Goal: Transaction & Acquisition: Purchase product/service

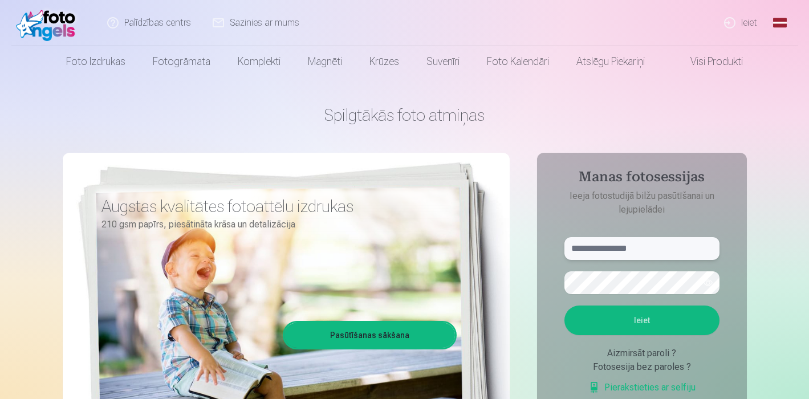
paste input "**********"
type input "**********"
click at [641, 320] on button "Ieiet" at bounding box center [641, 321] width 155 height 30
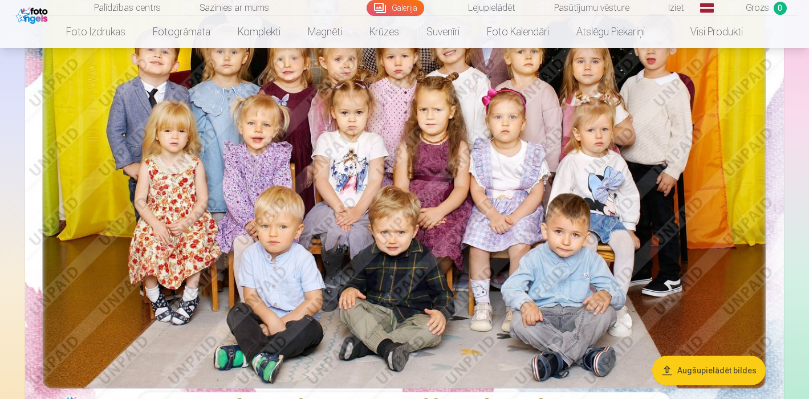
scroll to position [213, 0]
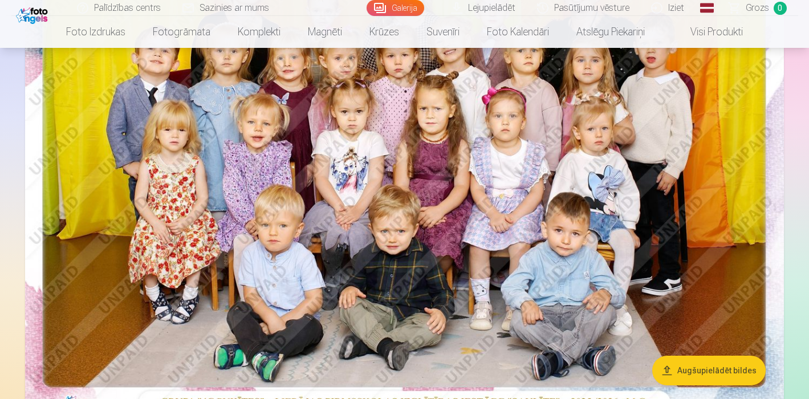
click at [704, 371] on button "Augšupielādēt bildes" at bounding box center [708, 371] width 113 height 30
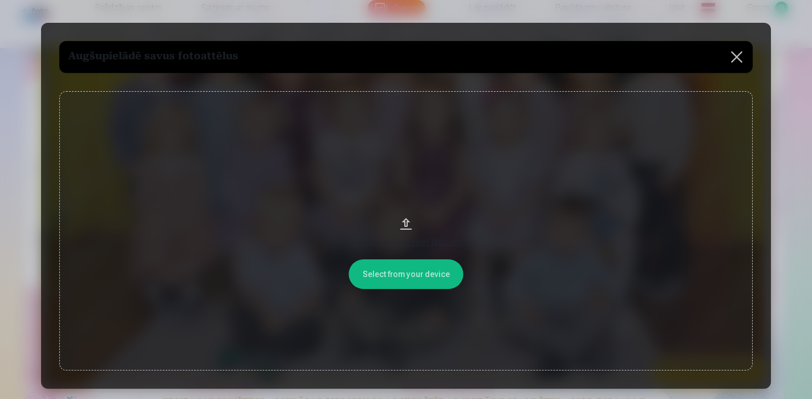
click at [742, 54] on button at bounding box center [737, 57] width 32 height 32
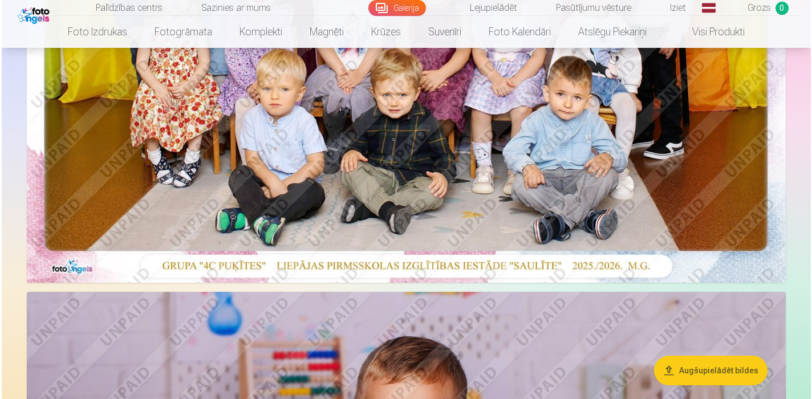
scroll to position [349, 0]
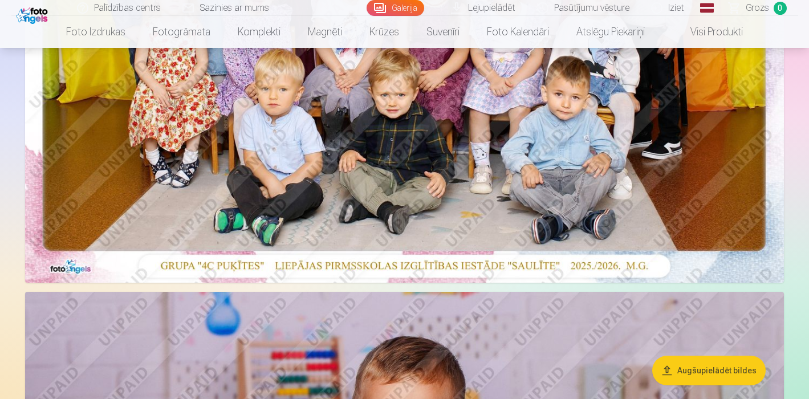
click at [340, 205] on img at bounding box center [404, 30] width 759 height 506
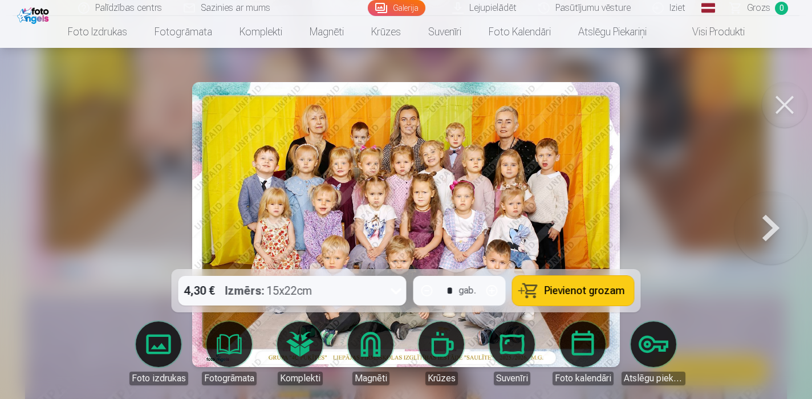
click at [496, 290] on button "button" at bounding box center [491, 290] width 27 height 27
click at [553, 294] on span "Pievienot grozam" at bounding box center [584, 291] width 80 height 10
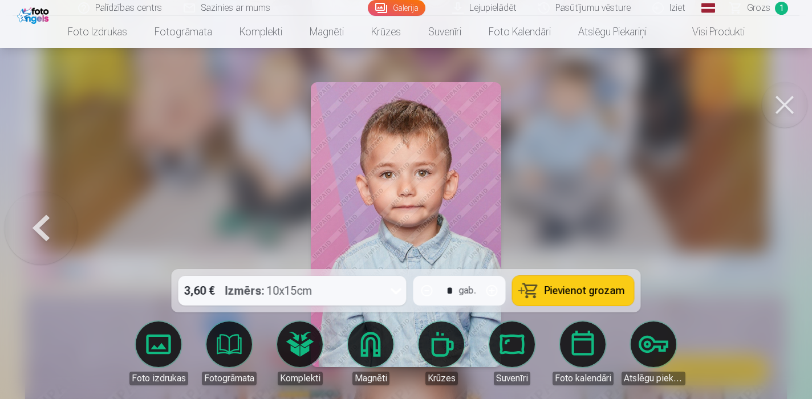
click at [386, 283] on div at bounding box center [395, 291] width 21 height 30
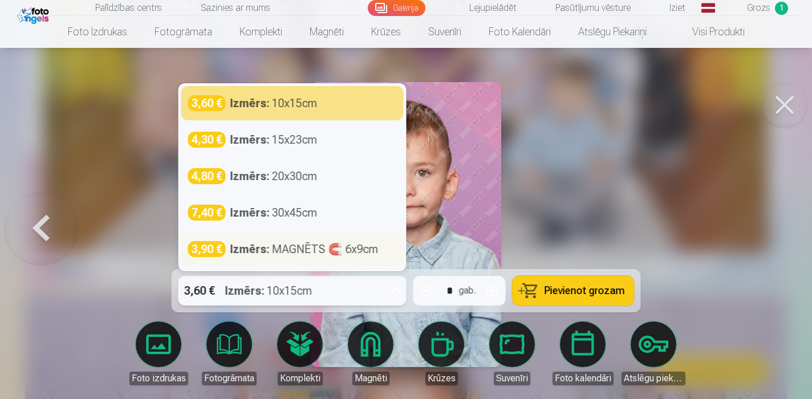
click at [360, 245] on div "Izmērs : MAGNĒTS 🧲 6x9cm" at bounding box center [304, 249] width 148 height 16
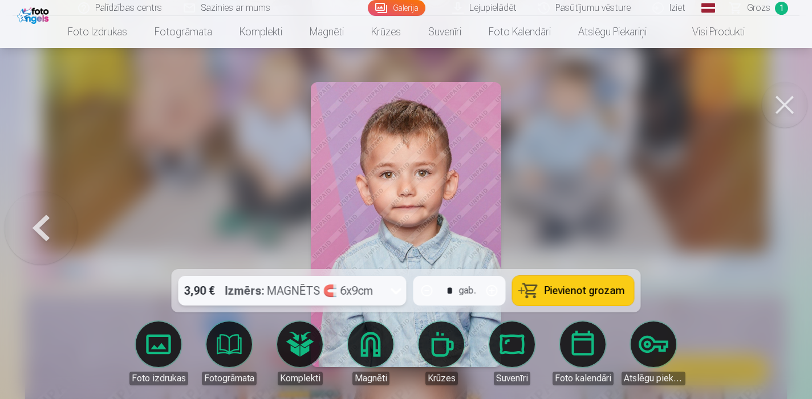
click at [608, 292] on span "Pievienot grozam" at bounding box center [584, 291] width 80 height 10
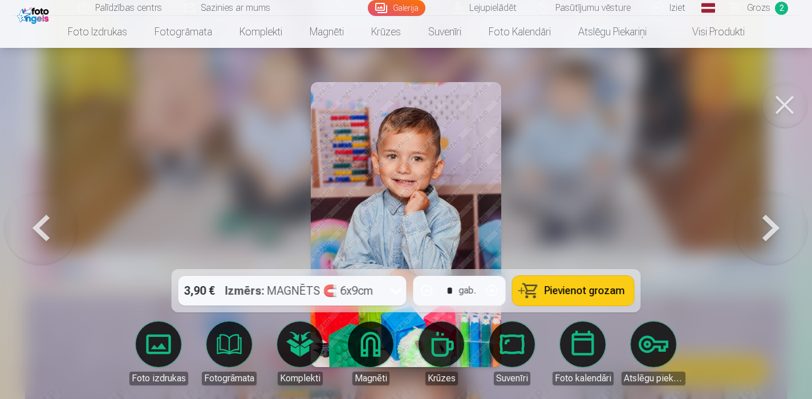
click at [365, 296] on div "Izmērs : MAGNĒTS 🧲 6x9cm" at bounding box center [299, 291] width 148 height 30
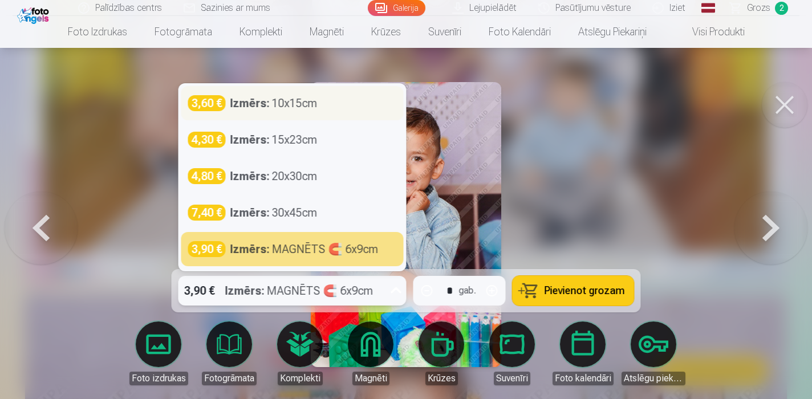
click at [352, 109] on div "3,60 € Izmērs : 10x15cm" at bounding box center [292, 103] width 209 height 16
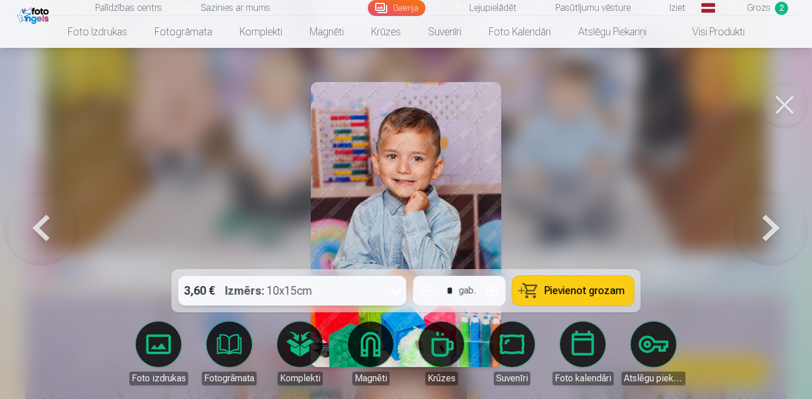
click at [576, 288] on span "Pievienot grozam" at bounding box center [584, 291] width 80 height 10
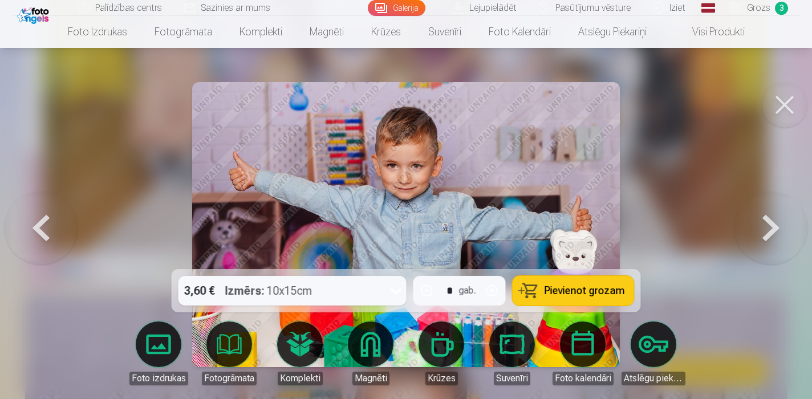
click at [574, 289] on span "Pievienot grozam" at bounding box center [584, 291] width 80 height 10
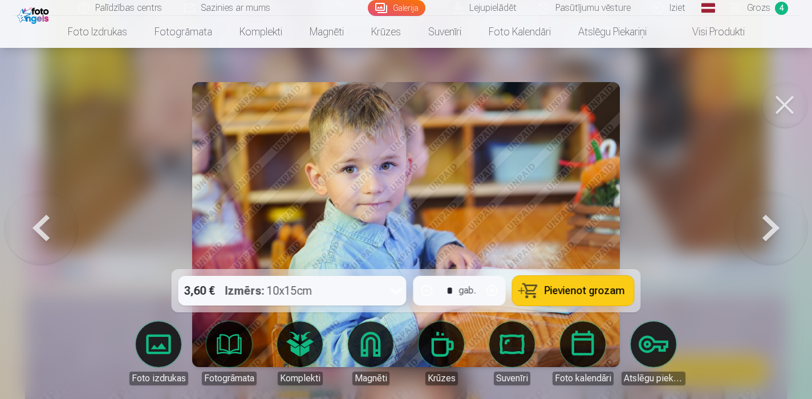
click at [558, 303] on button "Pievienot grozam" at bounding box center [573, 291] width 121 height 30
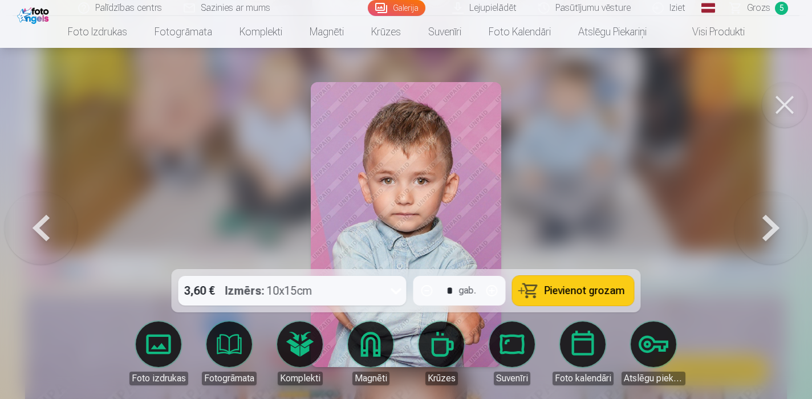
click at [558, 303] on button "Pievienot grozam" at bounding box center [573, 291] width 121 height 30
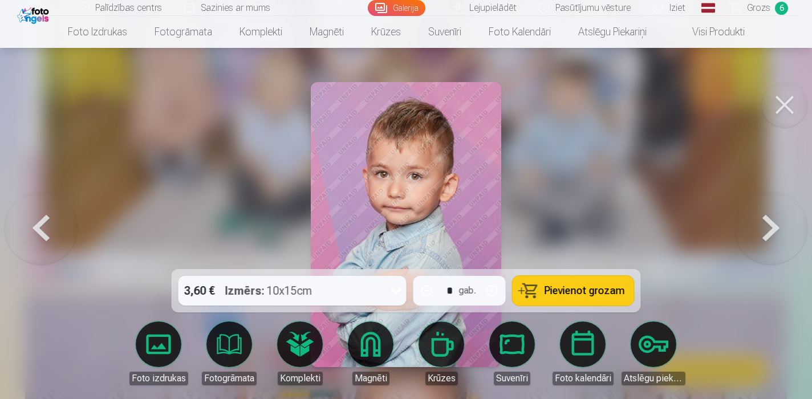
click at [578, 292] on span "Pievienot grozam" at bounding box center [584, 291] width 80 height 10
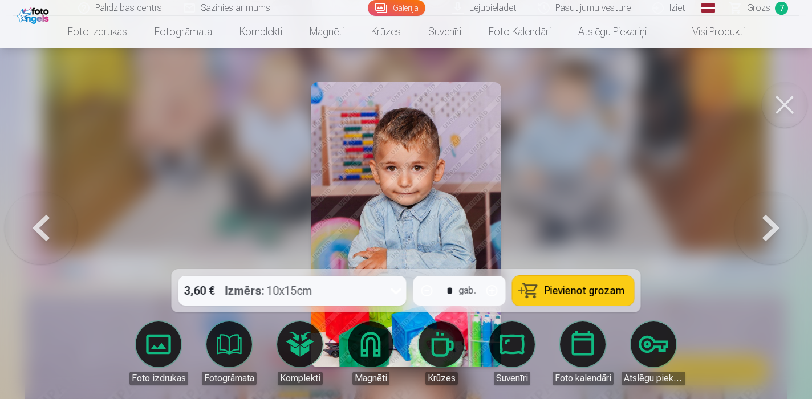
click at [591, 299] on button "Pievienot grozam" at bounding box center [573, 291] width 121 height 30
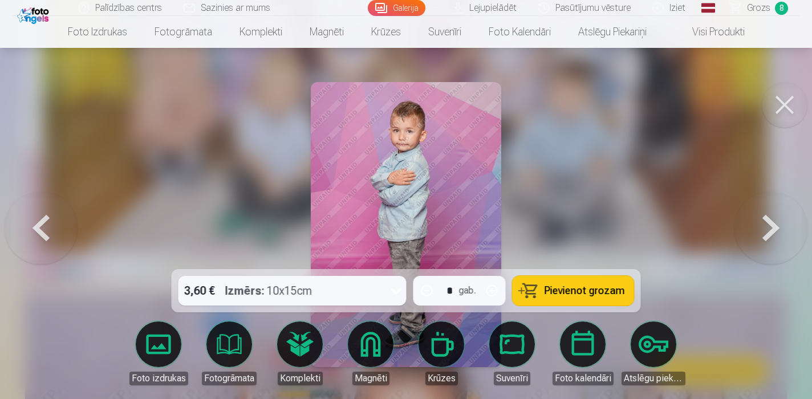
click at [591, 299] on button "Pievienot grozam" at bounding box center [573, 291] width 121 height 30
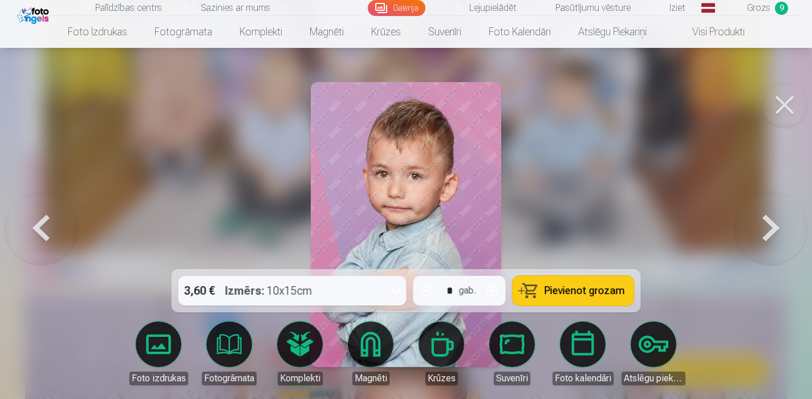
click at [349, 284] on div "3,60 € Izmērs : 10x15cm" at bounding box center [281, 291] width 206 height 30
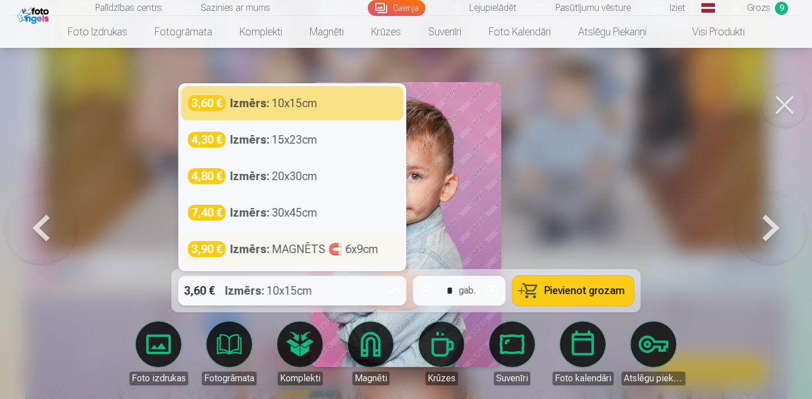
click at [346, 254] on div "Izmērs : MAGNĒTS 🧲 6x9cm" at bounding box center [304, 249] width 148 height 16
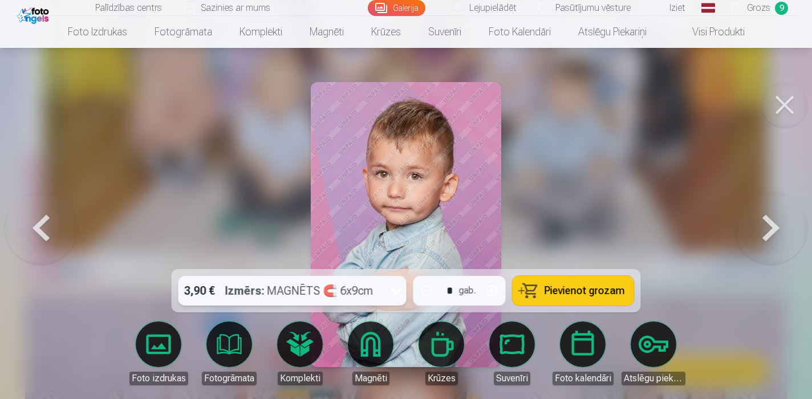
click at [585, 288] on span "Pievienot grozam" at bounding box center [584, 291] width 80 height 10
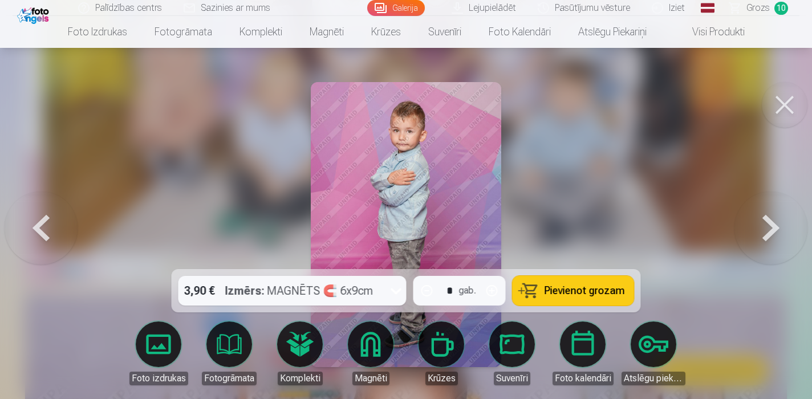
click at [547, 288] on span "Pievienot grozam" at bounding box center [584, 291] width 80 height 10
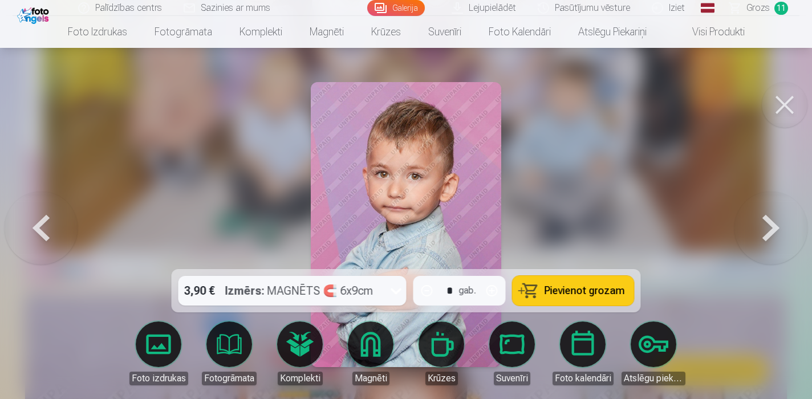
click at [491, 288] on button "button" at bounding box center [491, 290] width 27 height 27
click at [547, 289] on span "Pievienot grozam" at bounding box center [584, 291] width 80 height 10
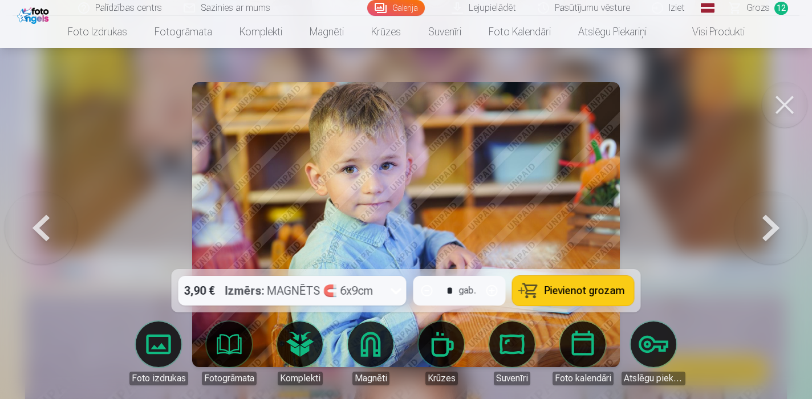
click at [494, 291] on button "button" at bounding box center [491, 290] width 27 height 27
click at [575, 284] on button "Pievienot grozam" at bounding box center [573, 291] width 121 height 30
type input "*"
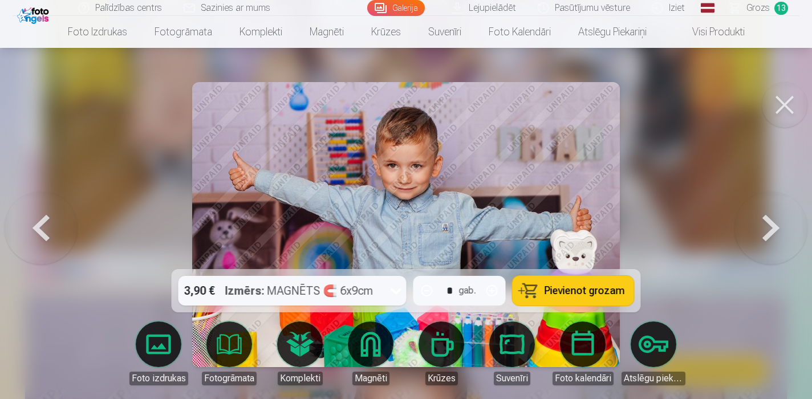
click at [602, 286] on span "Pievienot grozam" at bounding box center [584, 291] width 80 height 10
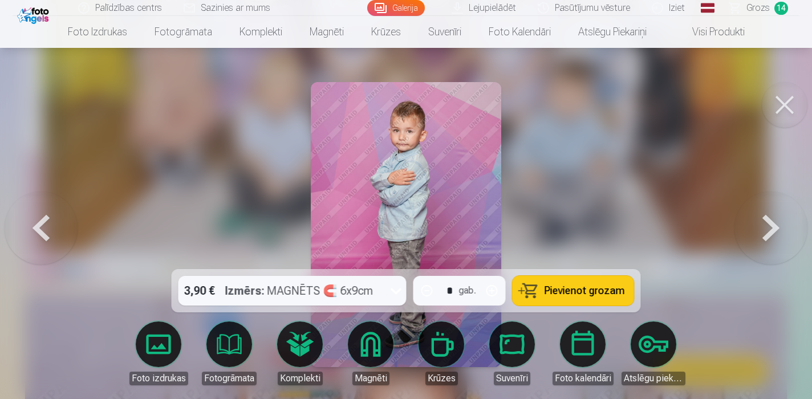
click at [602, 286] on span "Pievienot grozam" at bounding box center [584, 291] width 80 height 10
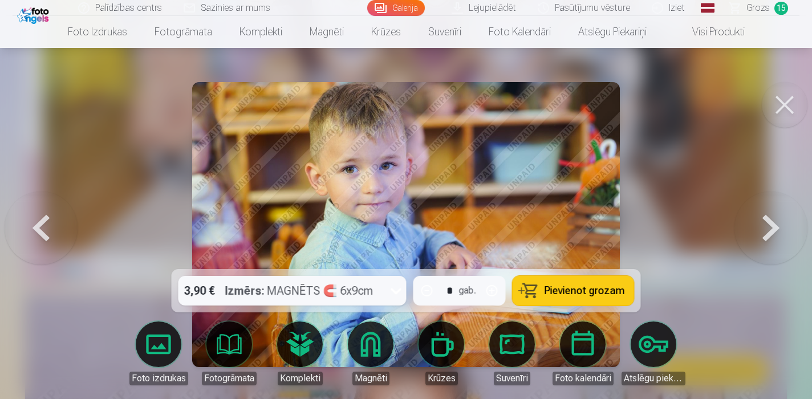
click at [315, 297] on div "Izmērs : MAGNĒTS 🧲 6x9cm" at bounding box center [299, 291] width 148 height 30
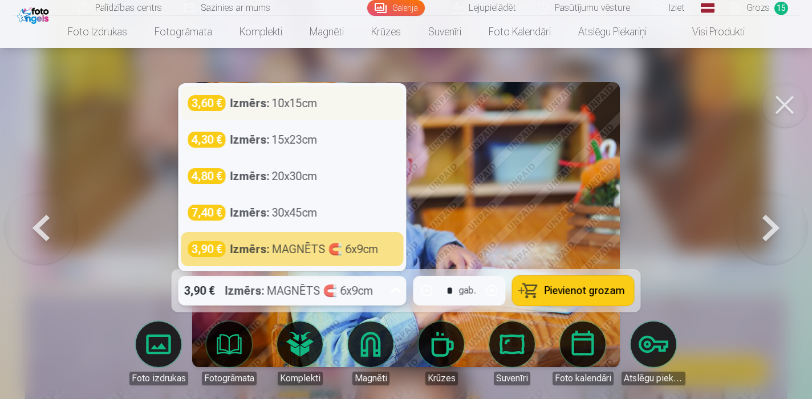
click at [342, 115] on div "3,60 € Izmērs : 10x15cm" at bounding box center [292, 103] width 222 height 34
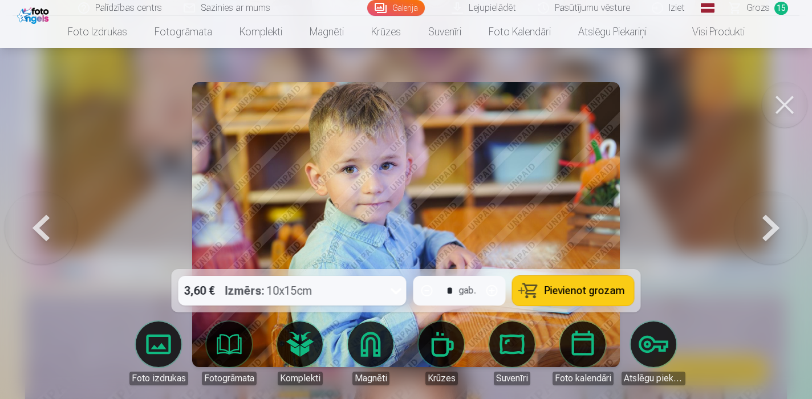
click at [556, 296] on span "Pievienot grozam" at bounding box center [584, 291] width 80 height 10
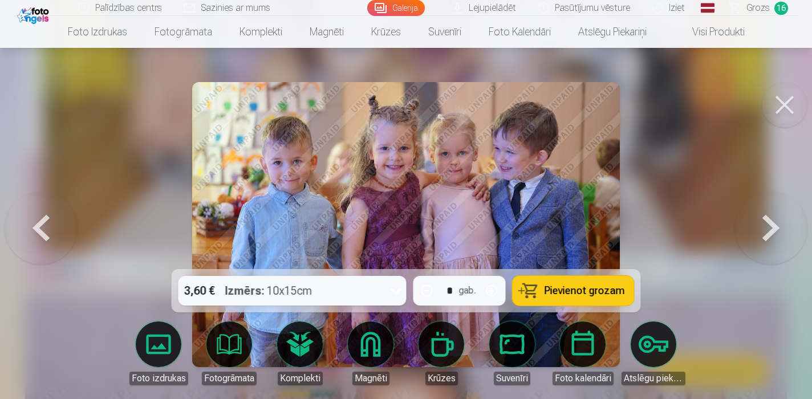
click at [556, 296] on span "Pievienot grozam" at bounding box center [584, 291] width 80 height 10
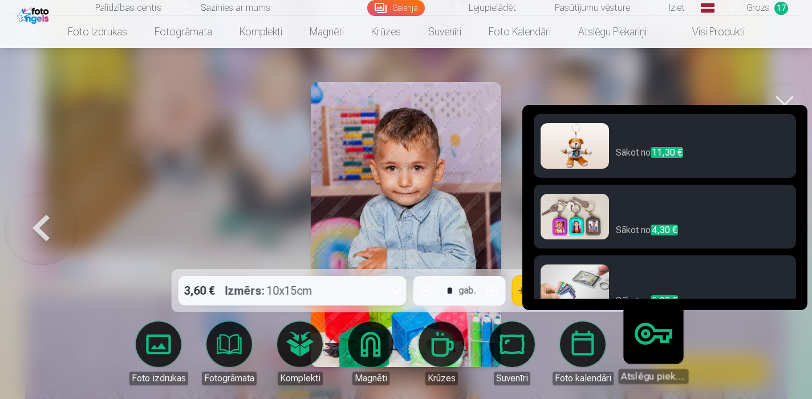
click at [652, 345] on link "Atslēgu piekariņi" at bounding box center [653, 349] width 70 height 70
click at [707, 224] on p "Sākot no 4,30 €" at bounding box center [702, 231] width 173 height 16
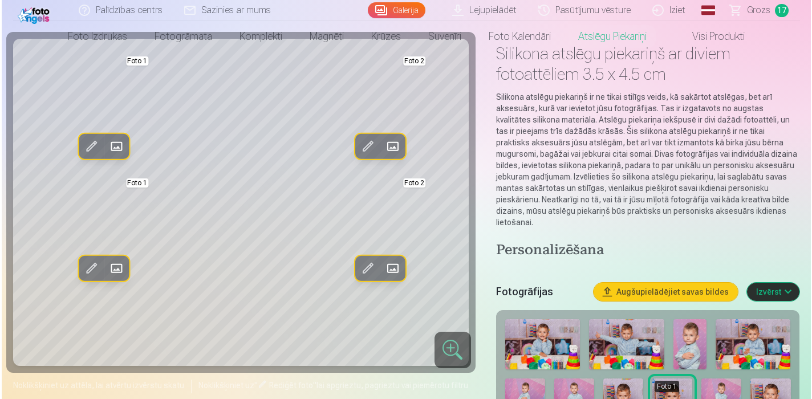
scroll to position [68, 0]
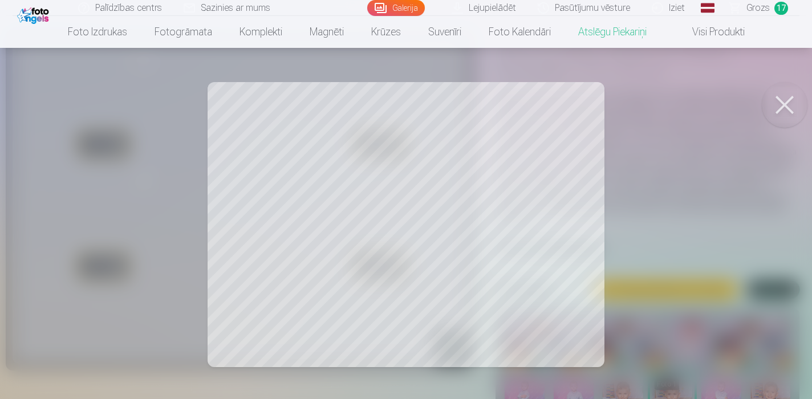
click at [556, 165] on div at bounding box center [406, 199] width 812 height 399
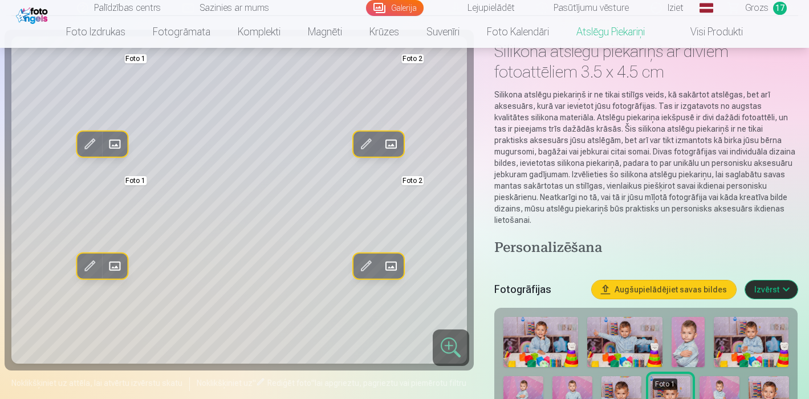
click at [390, 153] on span at bounding box center [391, 144] width 18 height 18
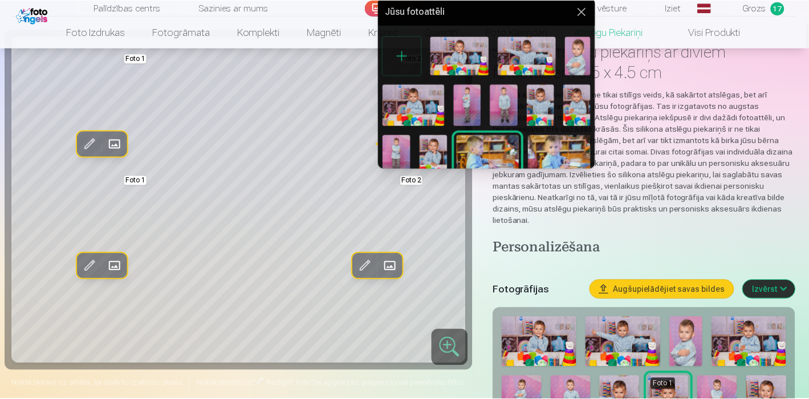
scroll to position [0, 0]
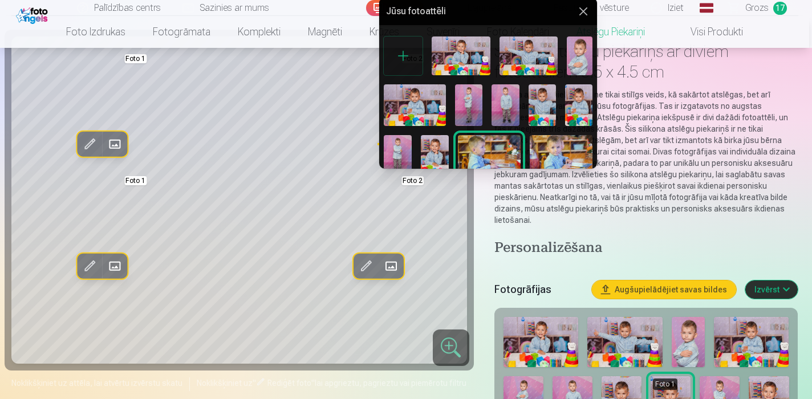
click at [472, 99] on img at bounding box center [468, 105] width 27 height 42
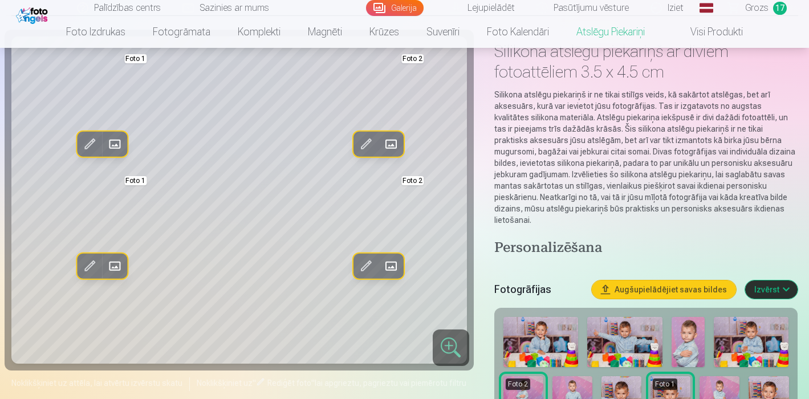
click at [120, 275] on span at bounding box center [114, 266] width 18 height 18
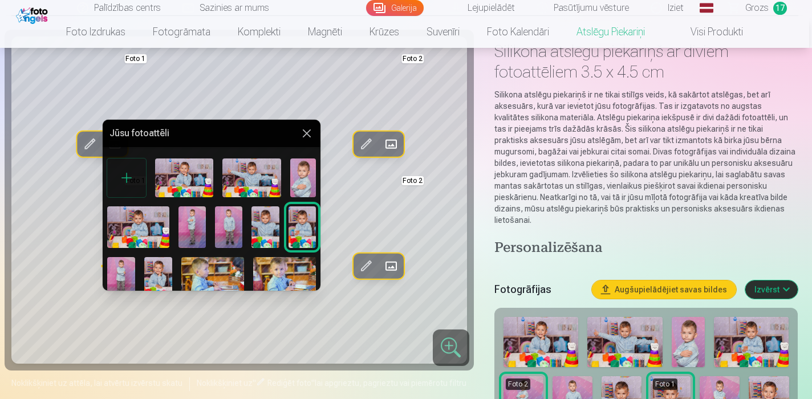
click at [306, 136] on button at bounding box center [307, 134] width 14 height 14
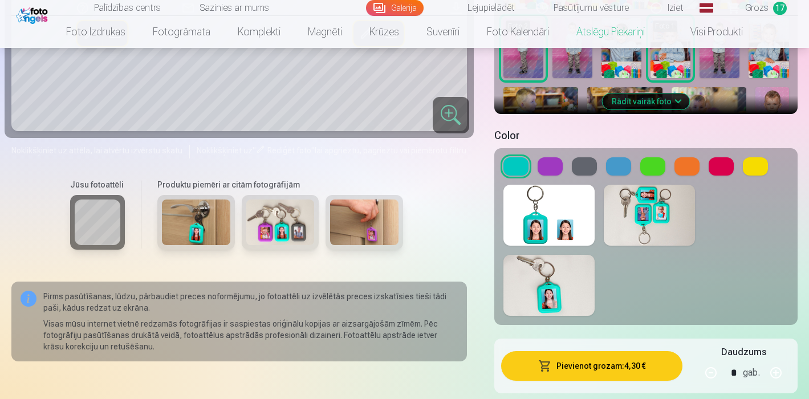
scroll to position [427, 0]
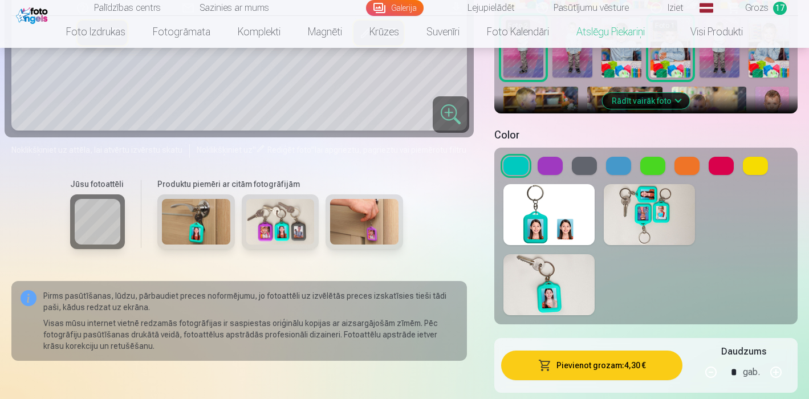
click at [551, 157] on button at bounding box center [550, 166] width 25 height 18
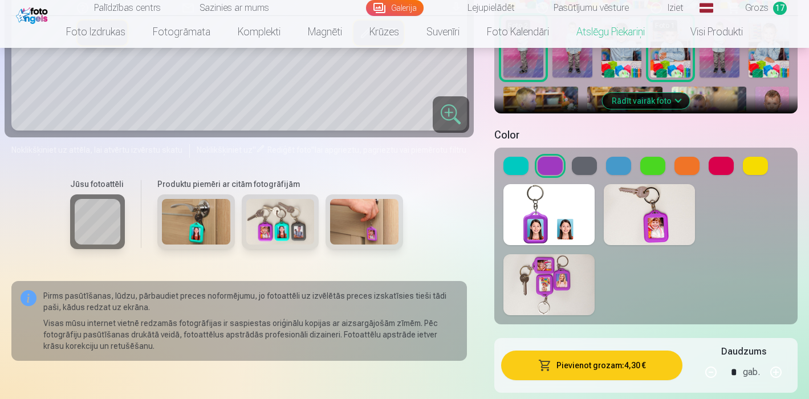
click at [588, 157] on button at bounding box center [584, 166] width 25 height 18
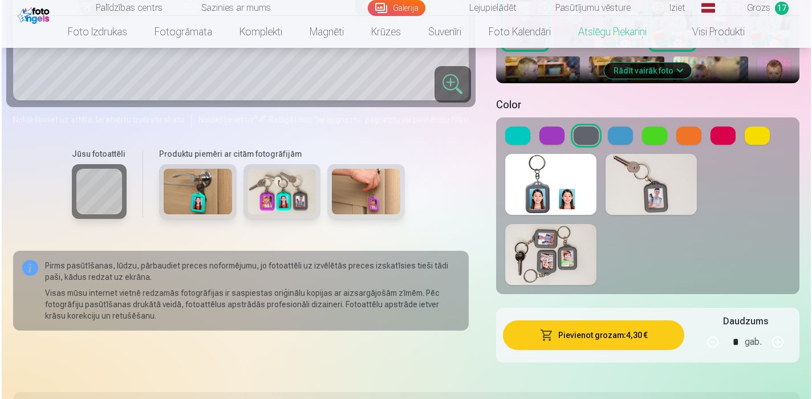
scroll to position [457, 0]
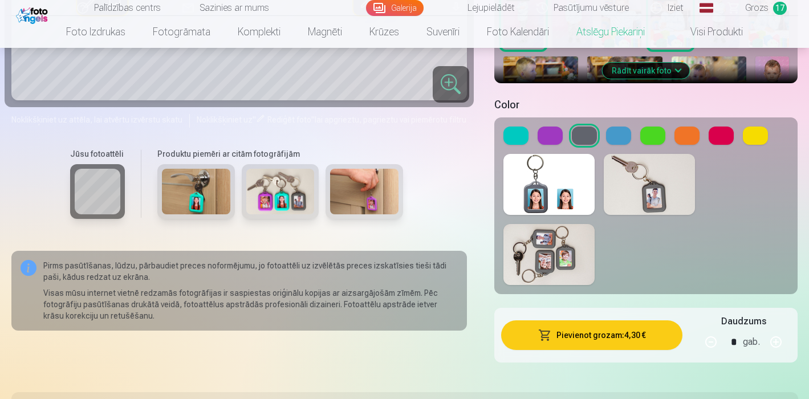
click at [592, 322] on button "Pievienot grozam : 4,30 €" at bounding box center [592, 335] width 182 height 30
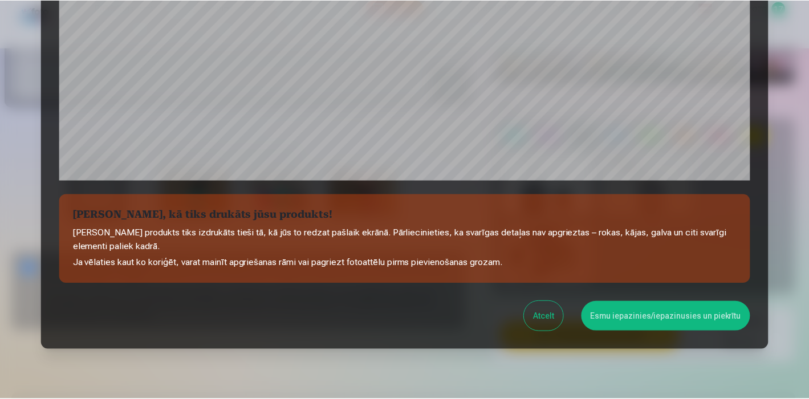
scroll to position [381, 0]
click at [628, 309] on button "Esmu iepazinies/iepazinusies un piekrītu" at bounding box center [667, 316] width 169 height 30
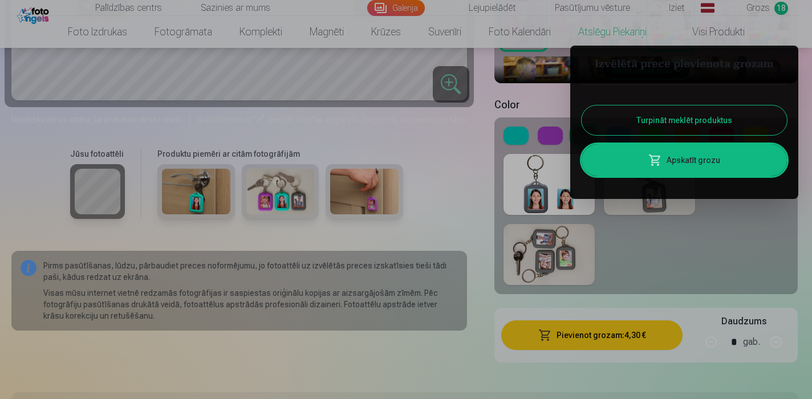
click at [777, 7] on div at bounding box center [406, 199] width 812 height 399
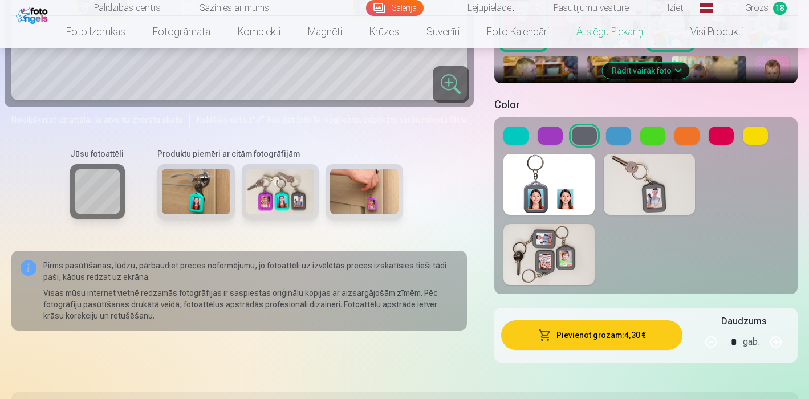
click at [756, 12] on span "Grozs" at bounding box center [756, 8] width 23 height 14
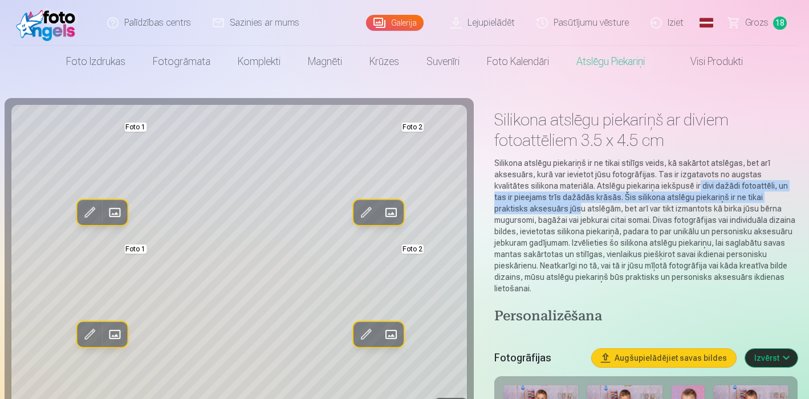
drag, startPoint x: 543, startPoint y: 206, endPoint x: 661, endPoint y: 181, distance: 120.5
click at [661, 181] on p "Silikona atslēgu piekariņš ir ne tikai stilīgs veids, kā sakārtot atslēgas, bet…" at bounding box center [646, 225] width 304 height 137
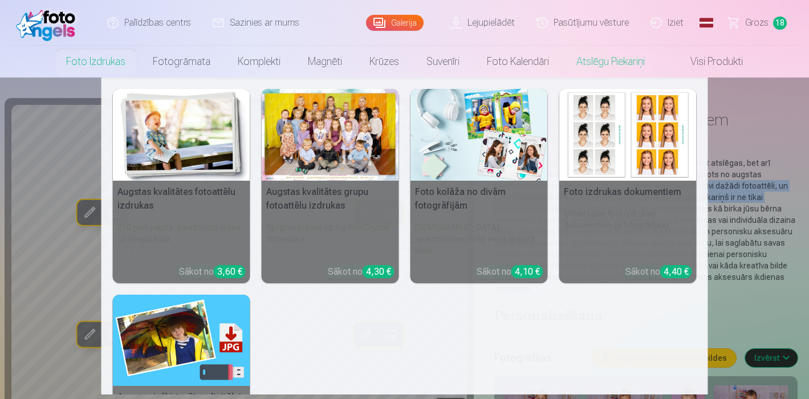
click at [107, 67] on link "Foto izdrukas" at bounding box center [95, 62] width 87 height 32
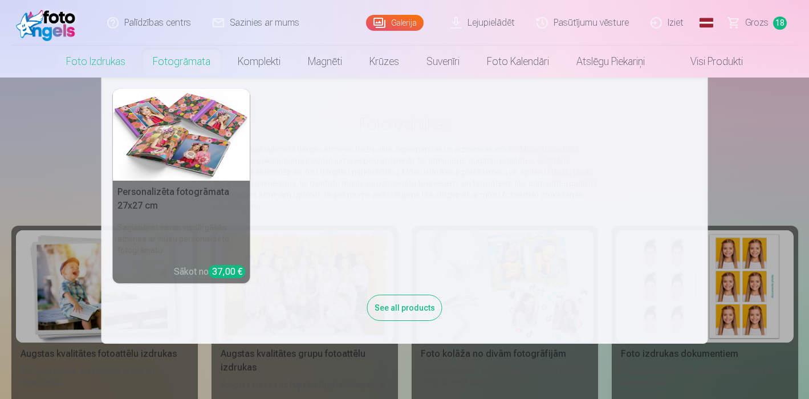
click at [185, 58] on link "Fotogrāmata" at bounding box center [181, 62] width 85 height 32
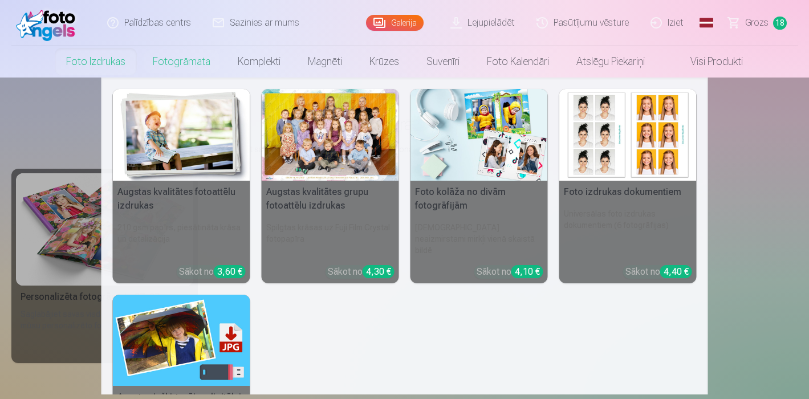
click at [129, 60] on link "Foto izdrukas" at bounding box center [95, 62] width 87 height 32
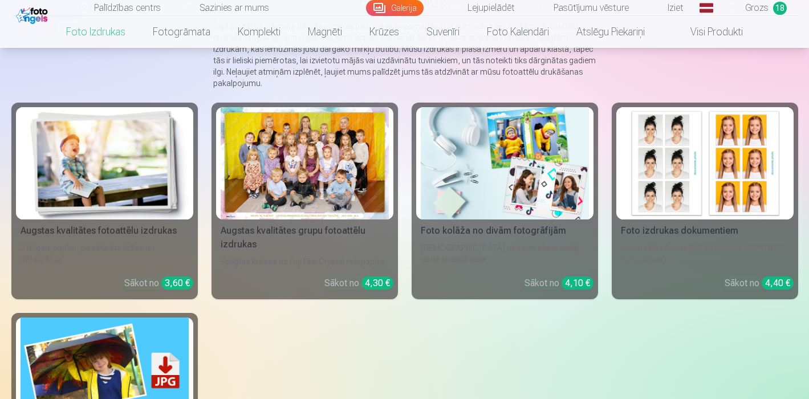
scroll to position [127, 0]
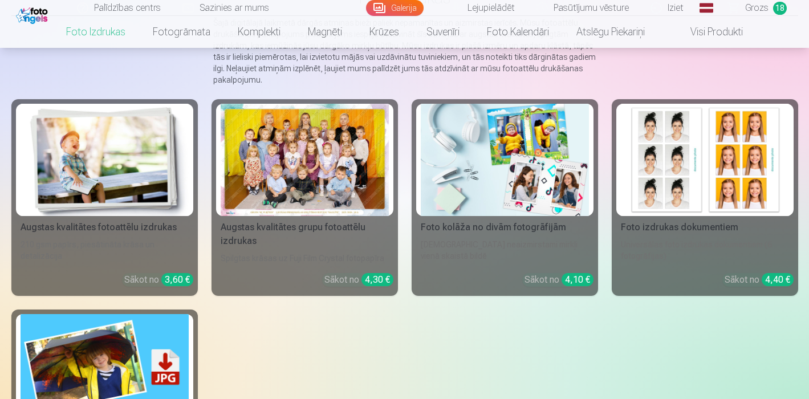
click at [297, 152] on div at bounding box center [305, 160] width 168 height 112
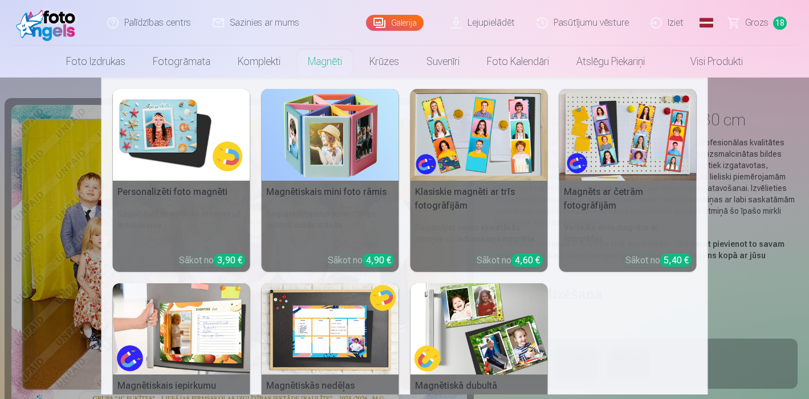
click at [316, 66] on link "Magnēti" at bounding box center [325, 62] width 62 height 32
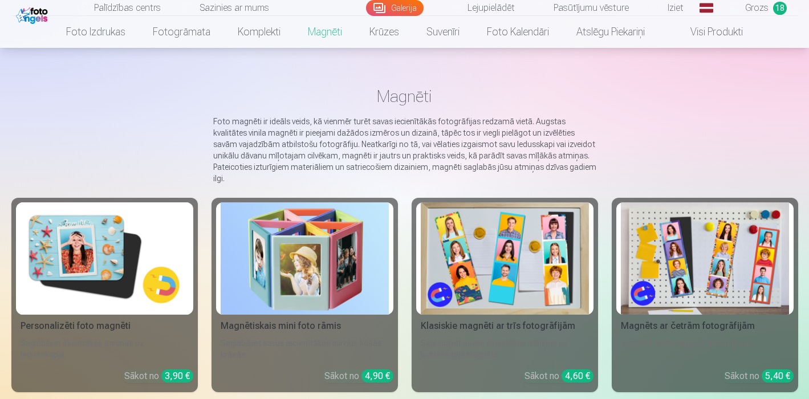
scroll to position [39, 0]
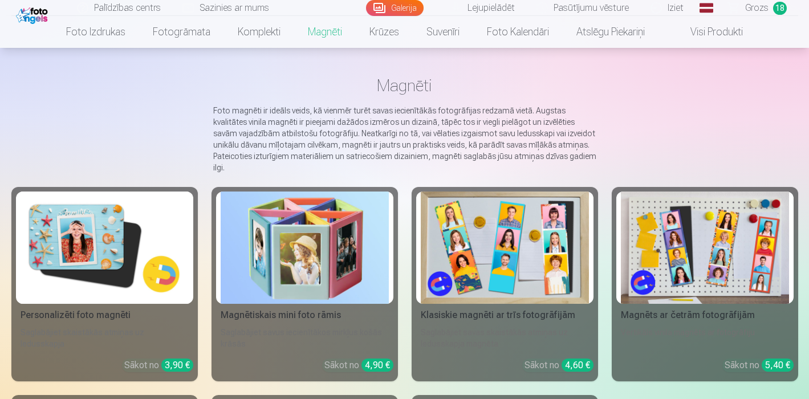
click at [97, 236] on img at bounding box center [105, 248] width 168 height 112
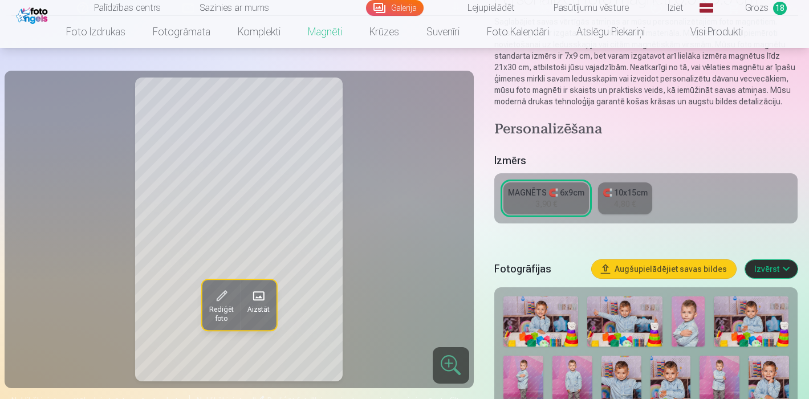
scroll to position [121, 0]
click at [532, 357] on img at bounding box center [523, 385] width 40 height 60
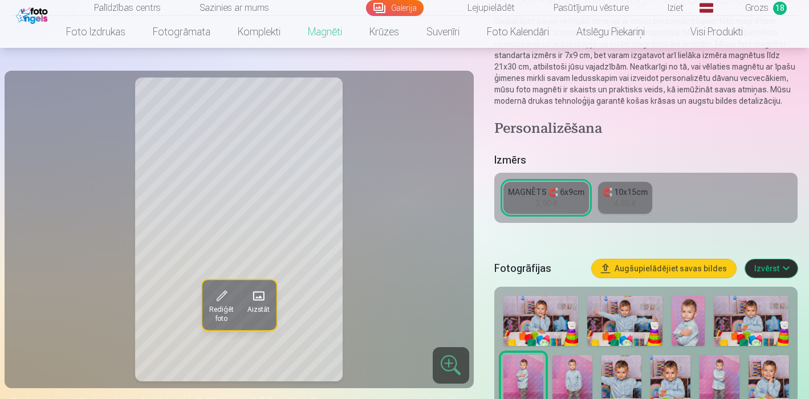
click at [536, 325] on img at bounding box center [540, 321] width 75 height 50
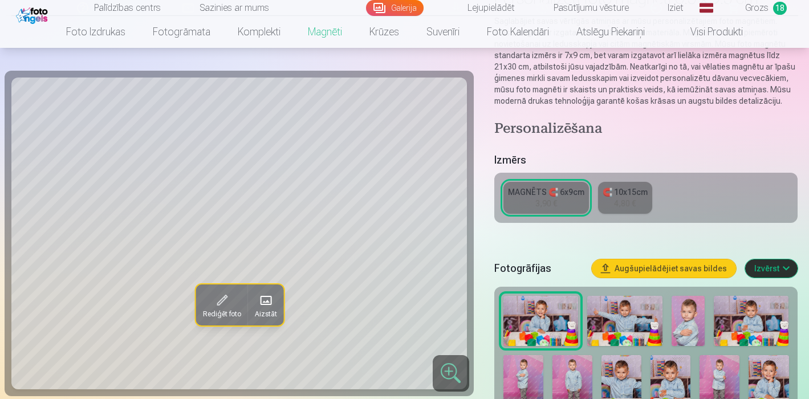
click at [610, 321] on img at bounding box center [624, 321] width 75 height 50
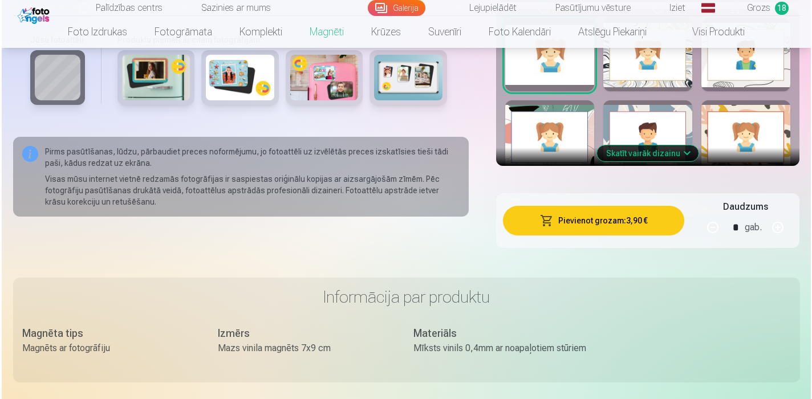
scroll to position [709, 0]
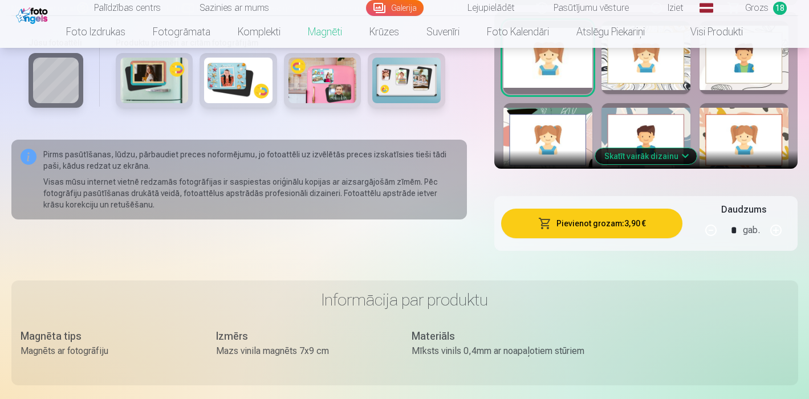
click at [580, 229] on button "Pievienot grozam : 3,90 €" at bounding box center [592, 224] width 182 height 30
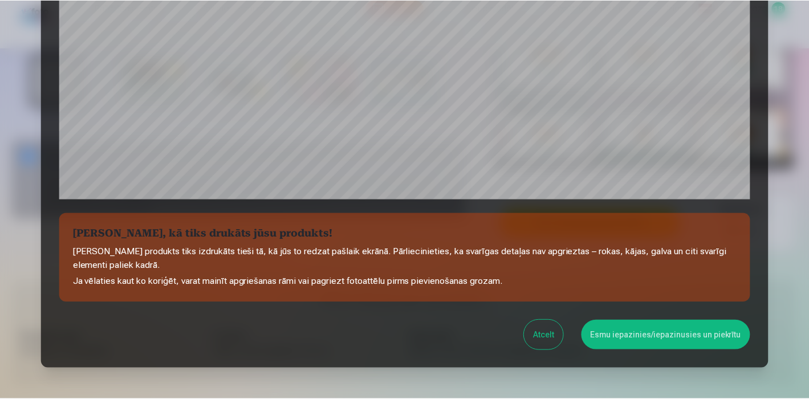
scroll to position [422, 0]
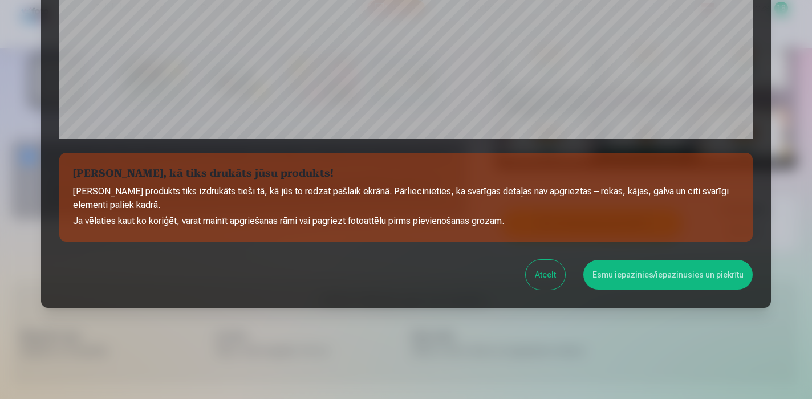
click at [631, 270] on button "Esmu iepazinies/iepazinusies un piekrītu" at bounding box center [667, 275] width 169 height 30
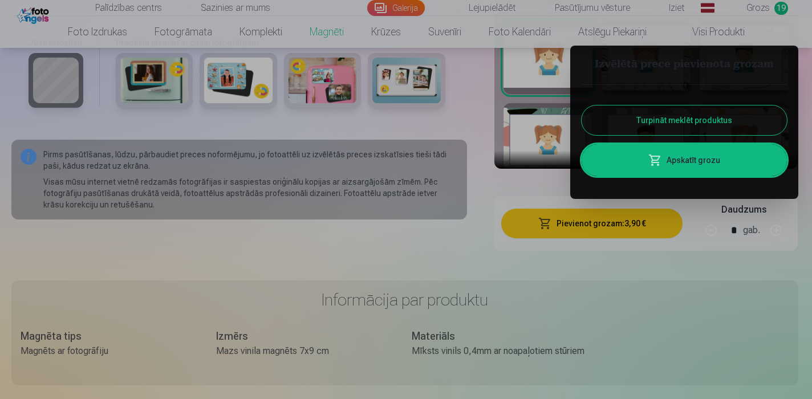
click at [702, 124] on button "Turpināt meklēt produktus" at bounding box center [683, 120] width 205 height 30
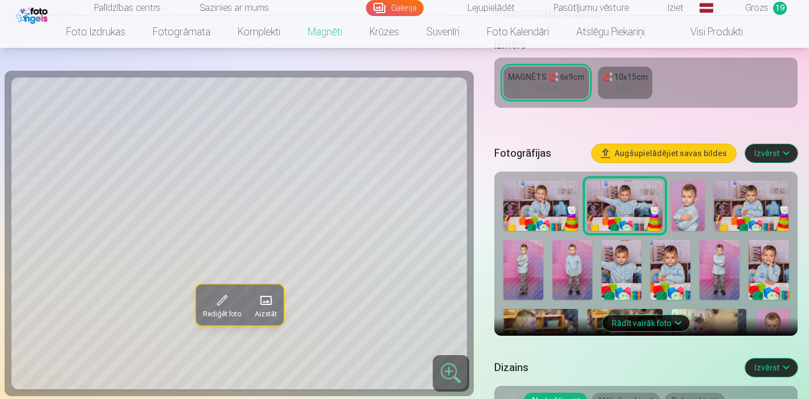
scroll to position [247, 0]
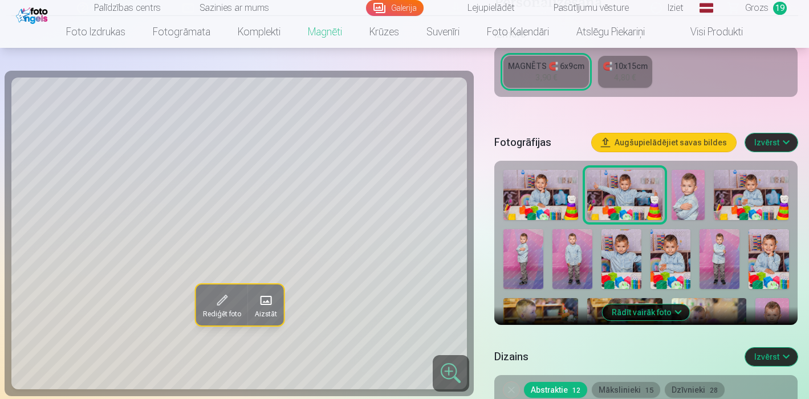
click at [769, 7] on link "Grozs 19" at bounding box center [758, 8] width 80 height 16
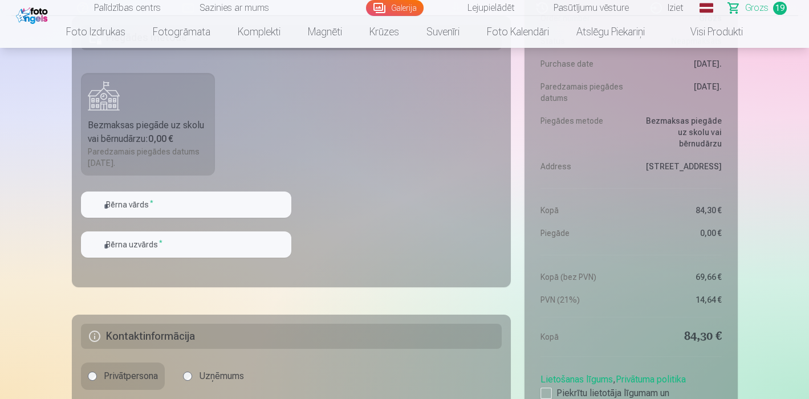
scroll to position [2457, 0]
click at [96, 120] on div "Bezmaksas piegāde uz skolu vai bērnudārzu : 0,00 €" at bounding box center [148, 130] width 121 height 27
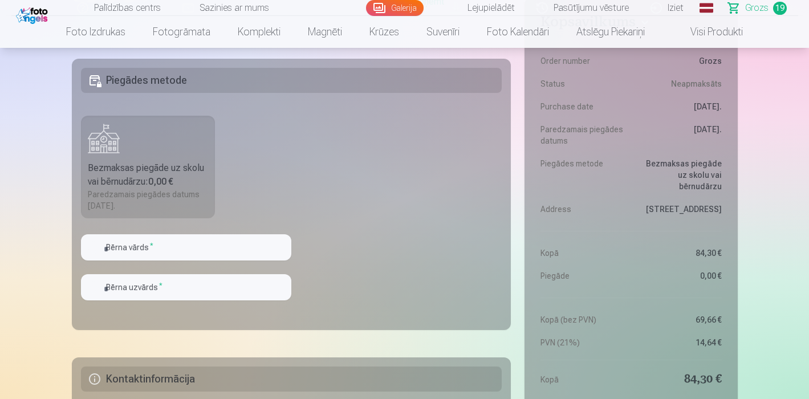
scroll to position [2417, 0]
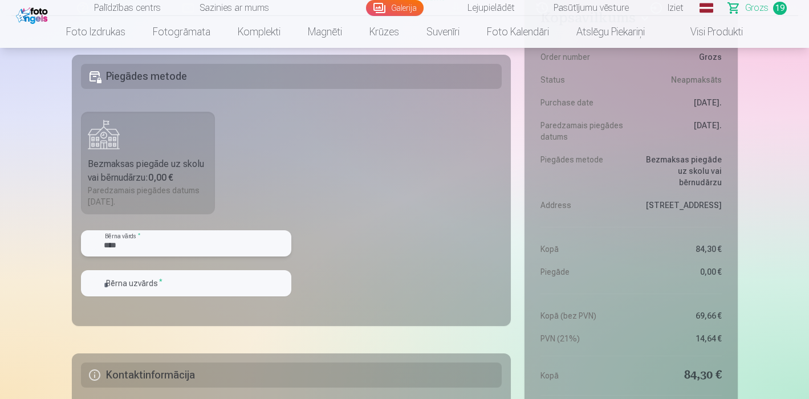
type input "****"
type input "*"
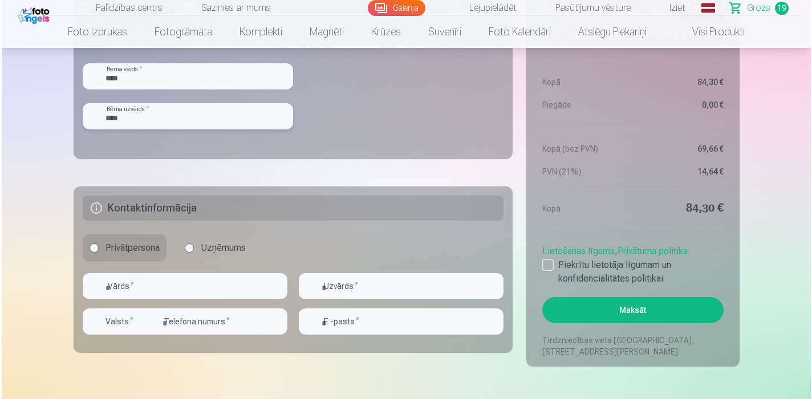
scroll to position [2584, 0]
type input "****"
type input "******"
type input "********"
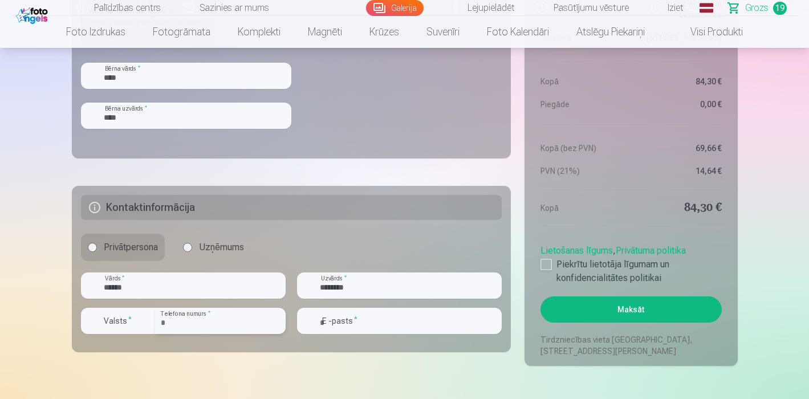
type input "********"
type input "**********"
click at [554, 262] on label "Piekrītu lietotāja līgumam un konfidencialitātes politikai" at bounding box center [630, 271] width 181 height 27
click at [617, 317] on button "Maksāt" at bounding box center [630, 309] width 181 height 26
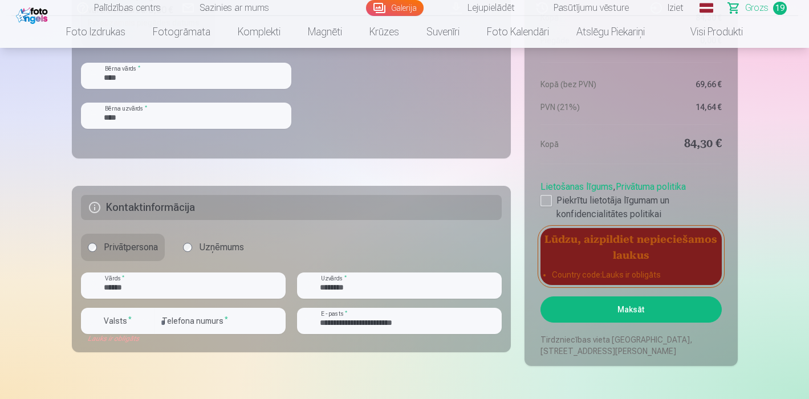
click at [109, 315] on button "Valsts *" at bounding box center [118, 321] width 74 height 26
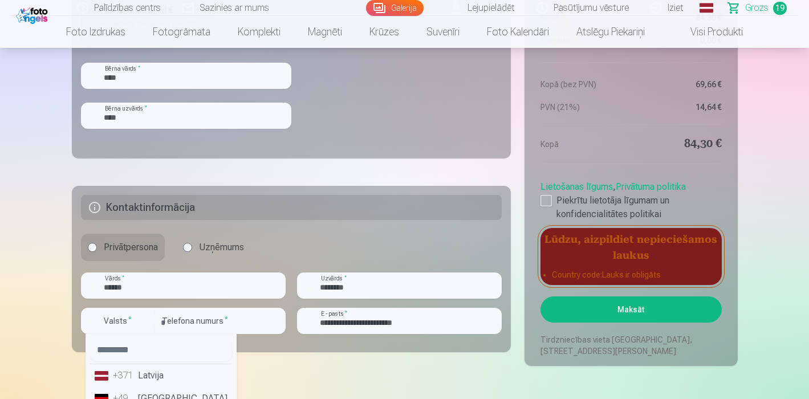
click at [148, 375] on li "+371 Latvija" at bounding box center [161, 375] width 142 height 23
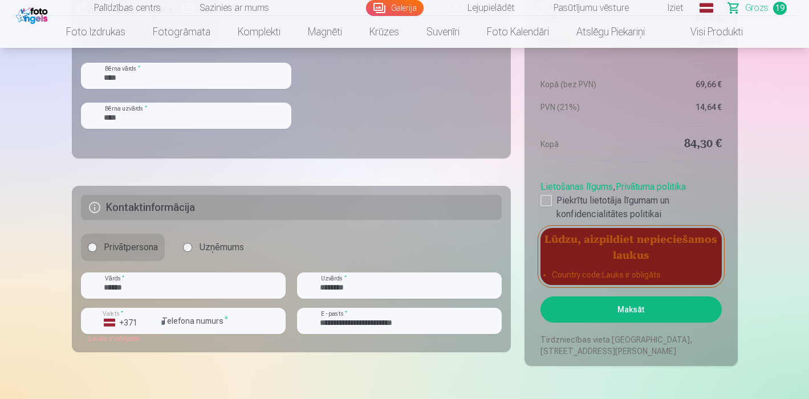
click at [654, 302] on button "Maksāt" at bounding box center [630, 309] width 181 height 26
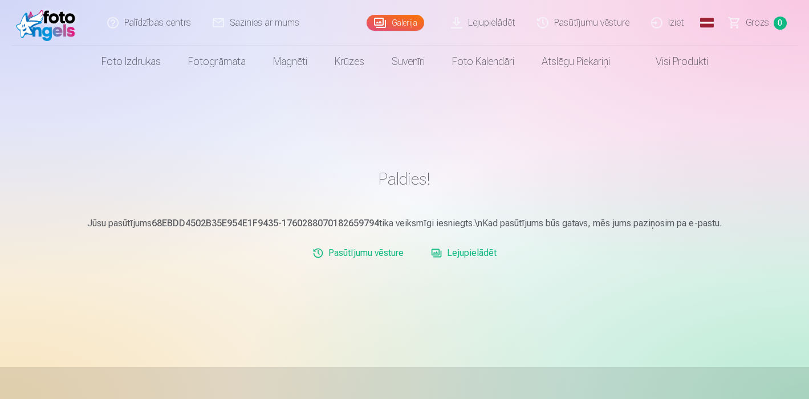
click at [357, 257] on link "Pasūtījumu vēsture" at bounding box center [358, 253] width 100 height 23
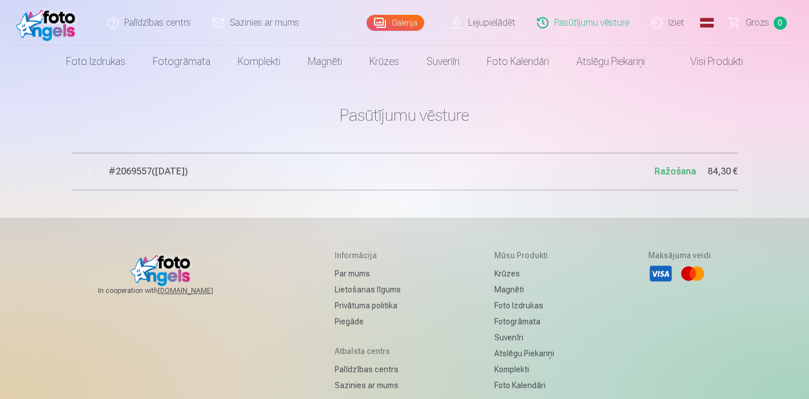
click at [91, 176] on button "# 2069557 ( [DATE] ) Ražošana 84,30 €" at bounding box center [405, 172] width 666 height 38
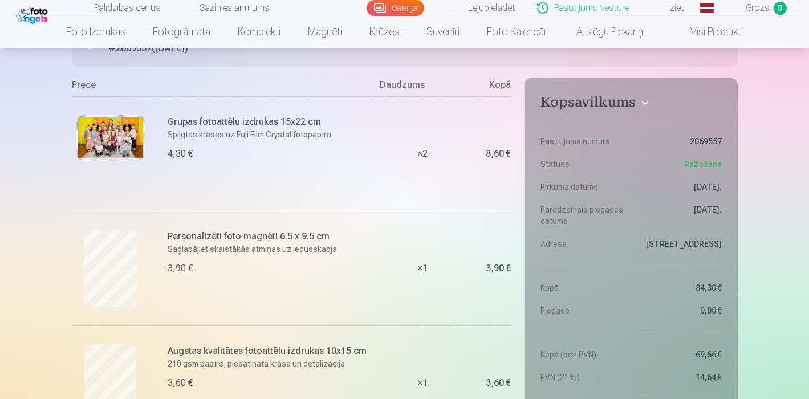
scroll to position [126, 0]
